Goal: Information Seeking & Learning: Learn about a topic

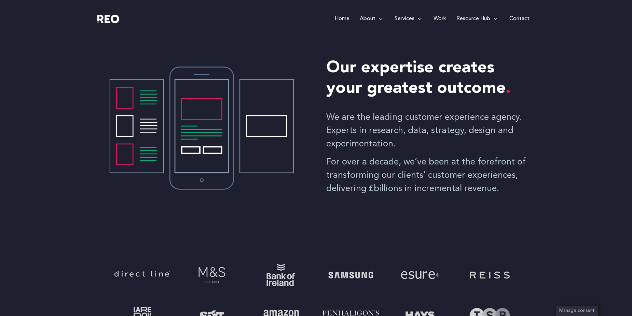
scroll to position [273, 0]
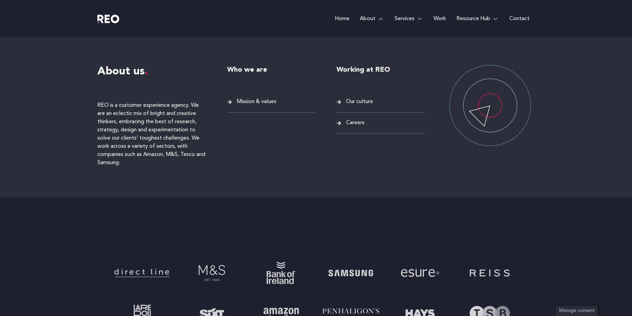
click at [246, 103] on span "Mission & values" at bounding box center [255, 101] width 41 height 9
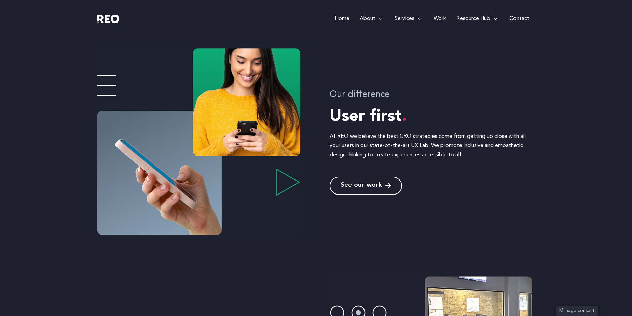
scroll to position [410, 0]
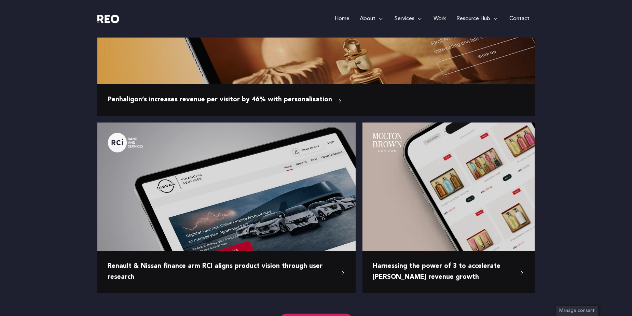
scroll to position [1093, 0]
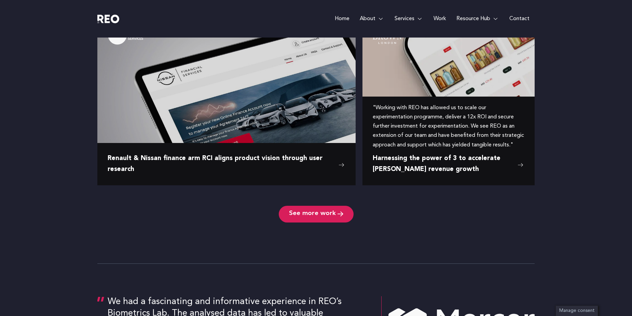
click at [459, 164] on span "Harnessing the power of 3 to accelerate [PERSON_NAME] revenue growth" at bounding box center [443, 164] width 141 height 22
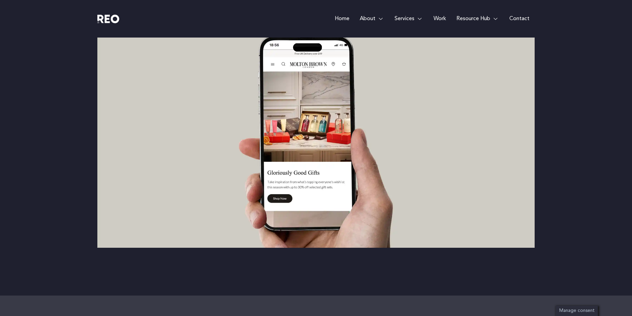
scroll to position [2083, 0]
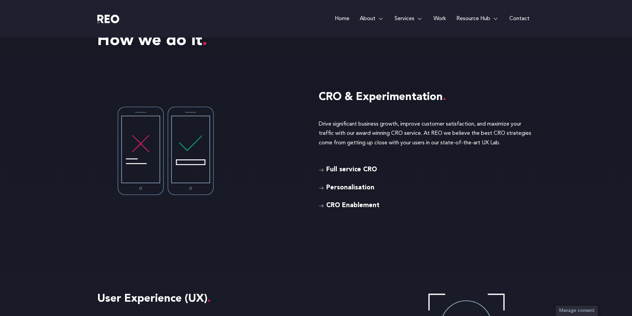
scroll to position [1571, 0]
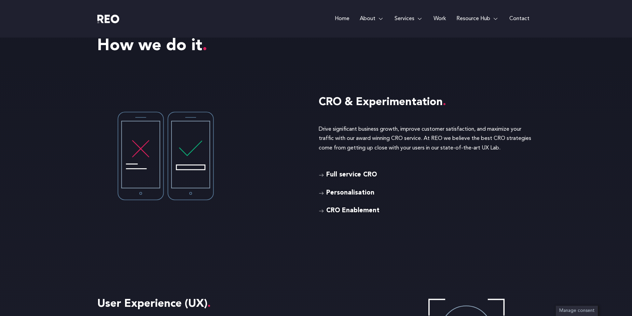
click at [331, 210] on span "CRO Enablement" at bounding box center [351, 211] width 55 height 11
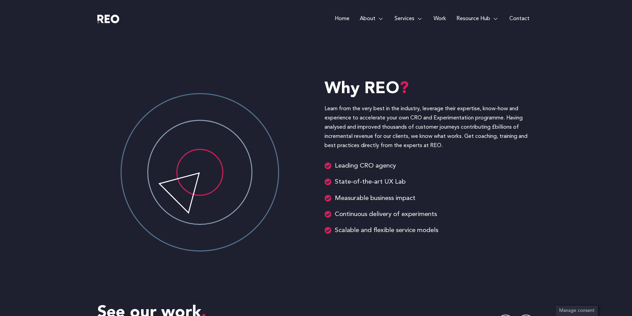
scroll to position [1093, 0]
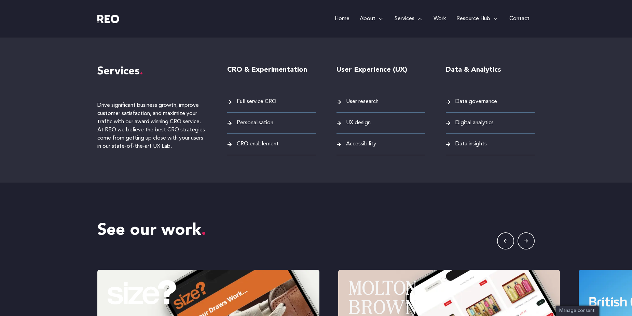
click at [372, 146] on span "Accessibility" at bounding box center [360, 144] width 32 height 9
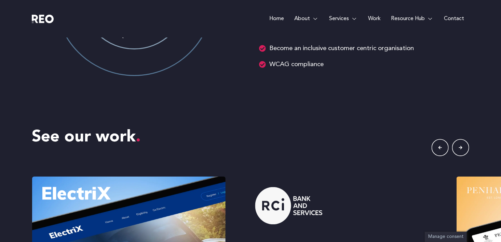
scroll to position [1161, 0]
